Goal: Navigation & Orientation: Understand site structure

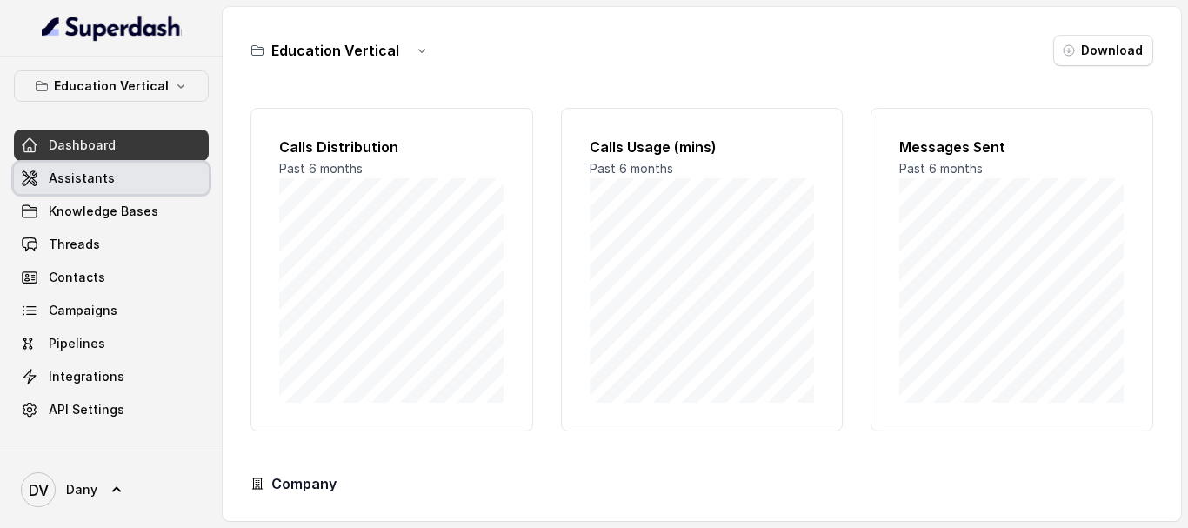
click at [89, 177] on span "Assistants" at bounding box center [82, 178] width 66 height 17
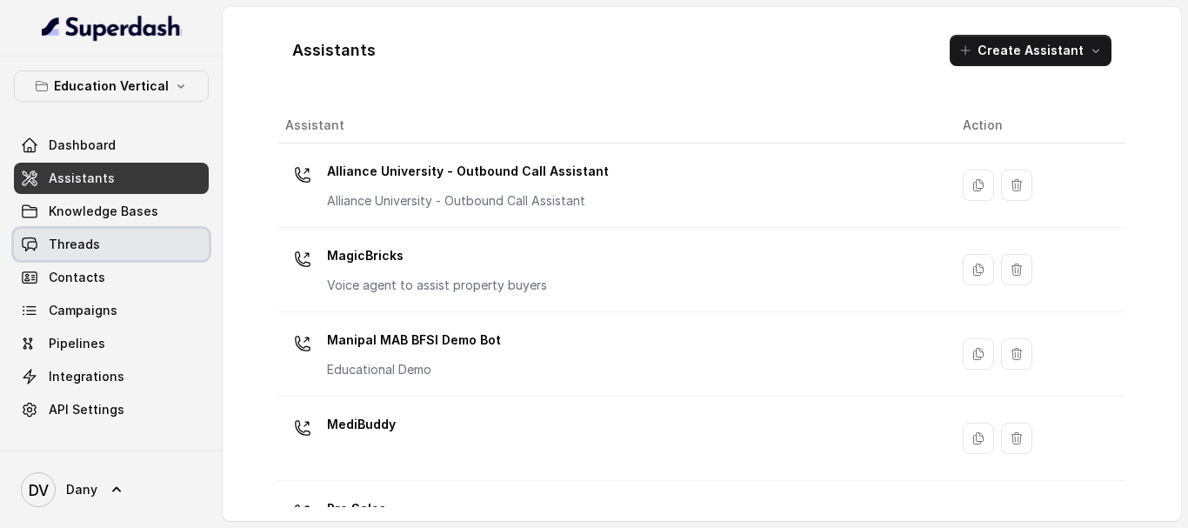
click at [87, 239] on span "Threads" at bounding box center [74, 244] width 51 height 17
